Goal: Information Seeking & Learning: Learn about a topic

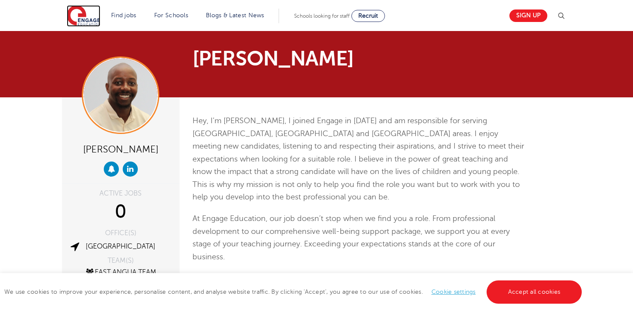
click at [96, 19] on img at bounding box center [84, 16] width 34 height 22
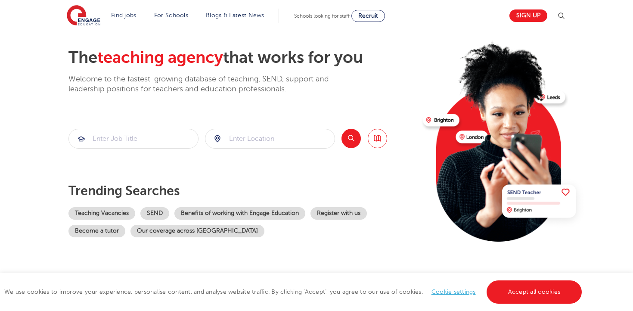
scroll to position [37, 0]
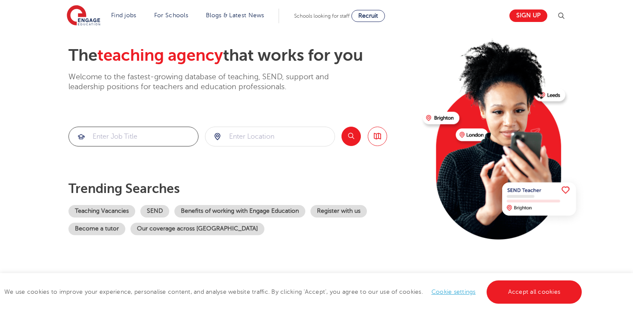
click at [99, 132] on input "search" at bounding box center [133, 136] width 129 height 19
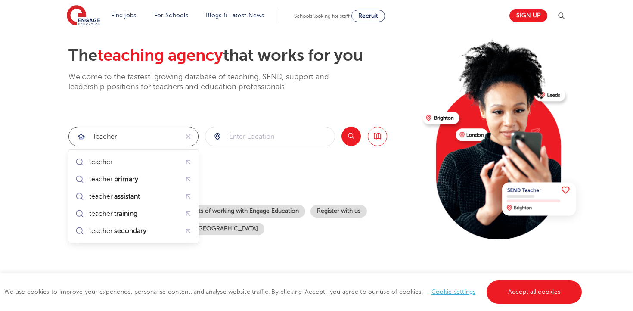
type input "teacher"
click button "Submit" at bounding box center [0, 0] width 0 height 0
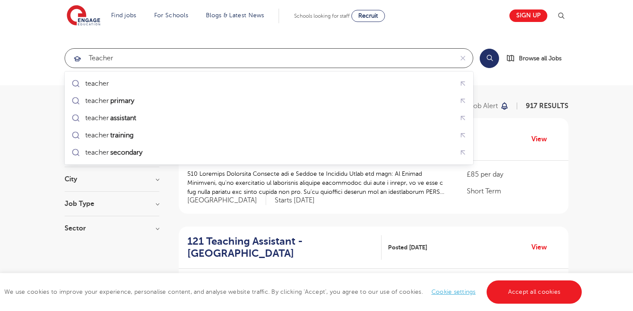
drag, startPoint x: 124, startPoint y: 58, endPoint x: 40, endPoint y: 56, distance: 84.0
click at [40, 56] on section "teacher Search Browse all Jobs" at bounding box center [316, 58] width 633 height 54
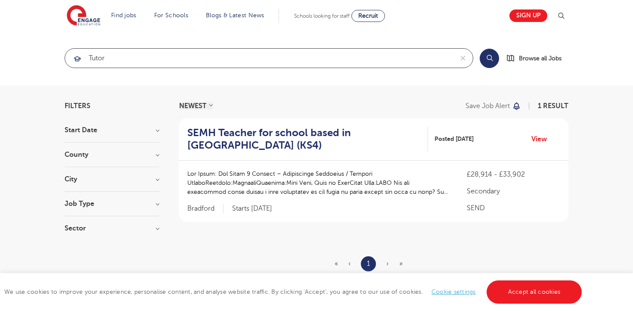
type input "tutor"
click button "Submit" at bounding box center [0, 0] width 0 height 0
click at [485, 59] on button "Search" at bounding box center [489, 58] width 19 height 19
drag, startPoint x: 155, startPoint y: 59, endPoint x: 77, endPoint y: 58, distance: 77.5
click at [77, 58] on div "tutor" at bounding box center [259, 58] width 388 height 19
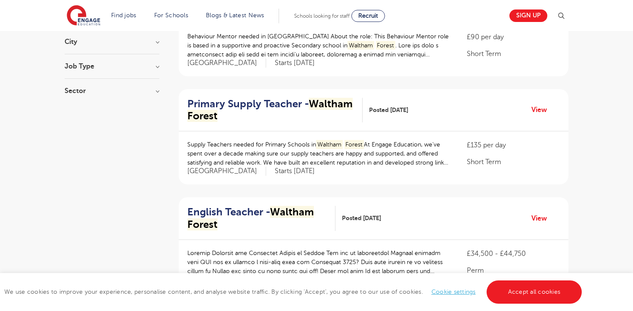
scroll to position [139, 0]
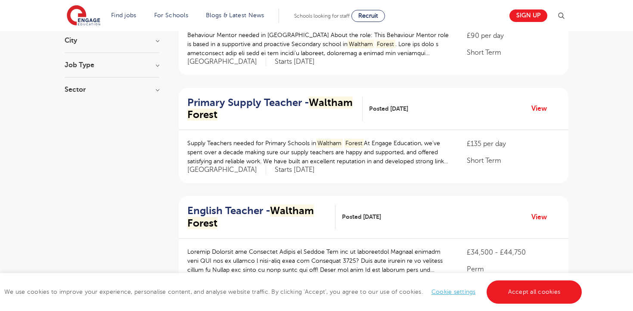
type input "waltham forest"
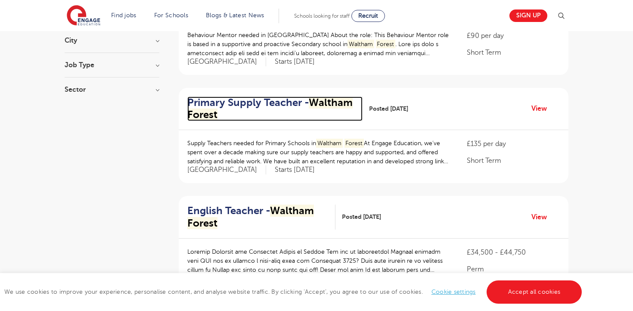
click at [258, 105] on h2 "Primary Supply Teacher - [GEOGRAPHIC_DATA]" at bounding box center [271, 108] width 168 height 25
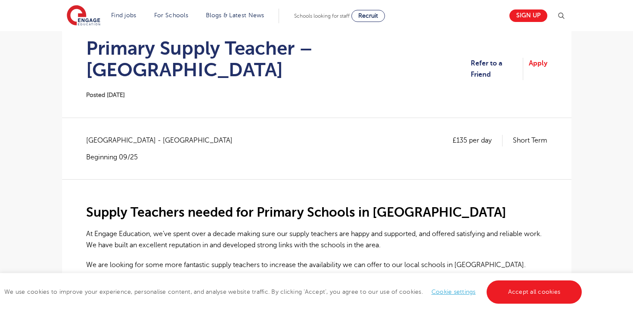
scroll to position [88, 0]
